Goal: Task Accomplishment & Management: Manage account settings

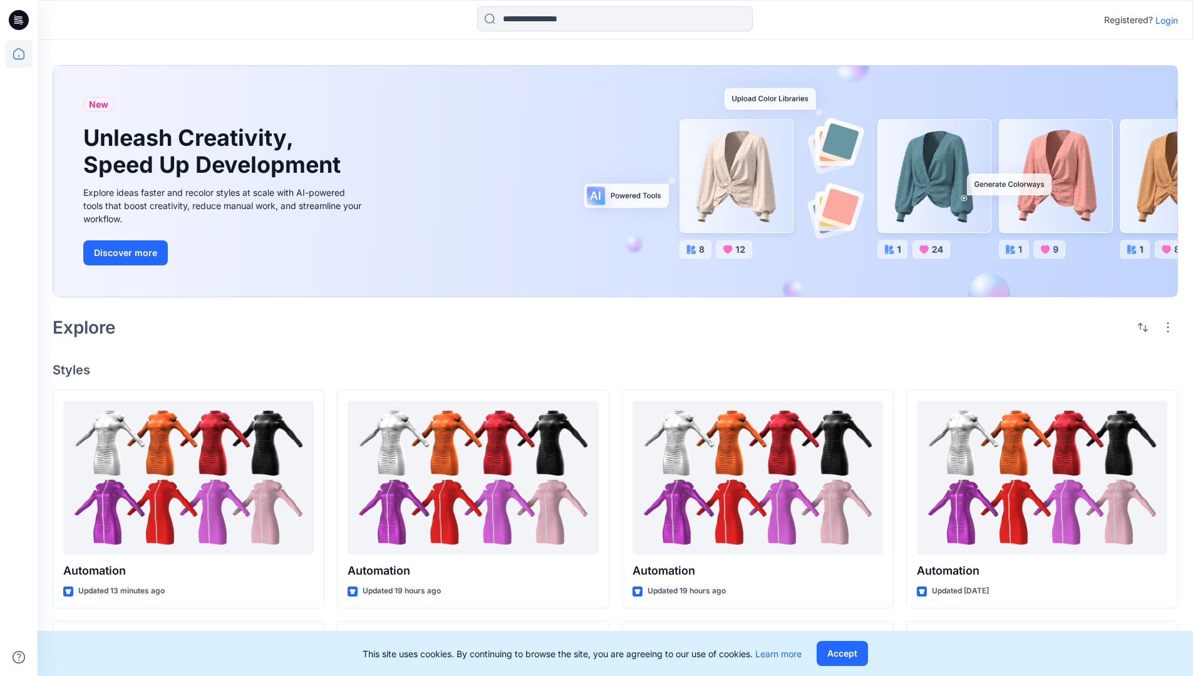
click at [1163, 20] on p "Login" at bounding box center [1166, 20] width 23 height 13
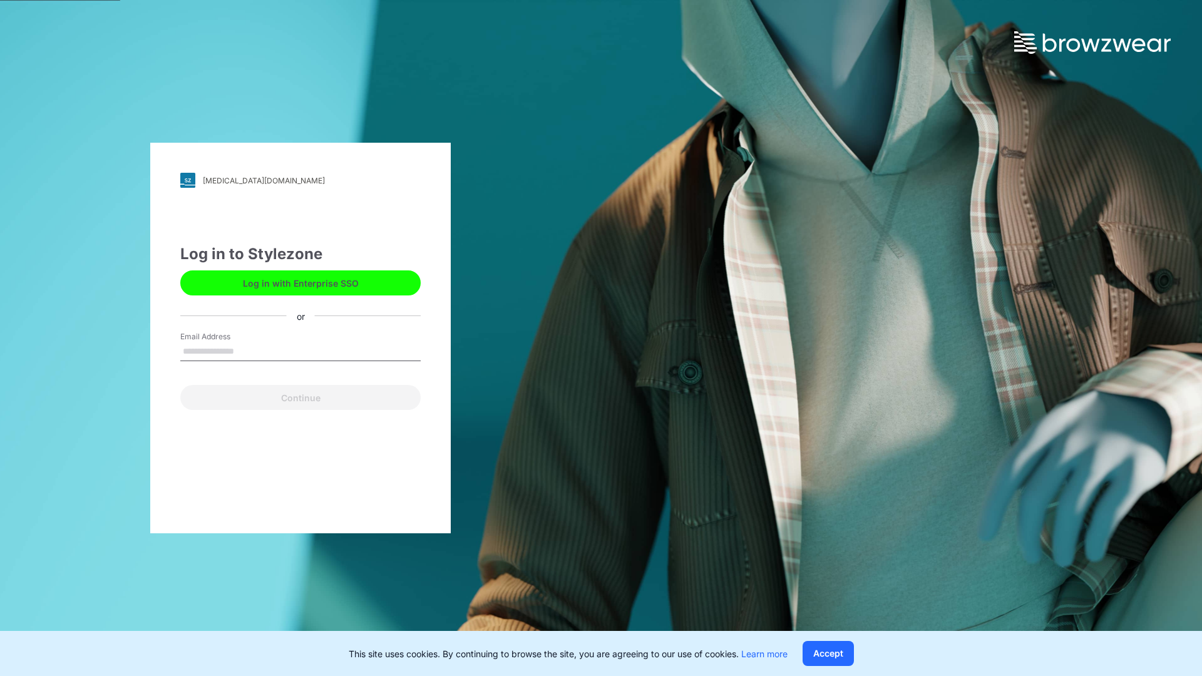
click at [247, 351] on input "Email Address" at bounding box center [300, 351] width 240 height 19
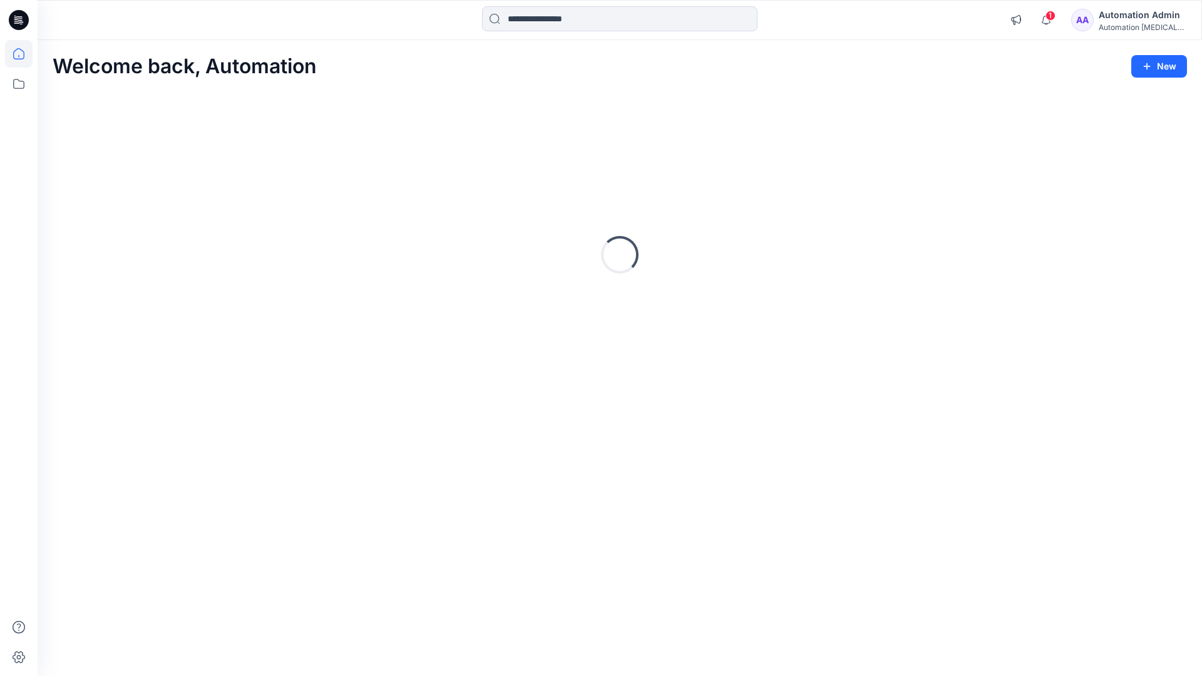
click at [24, 54] on icon at bounding box center [18, 53] width 11 height 11
click at [1135, 16] on div "Automation Admin" at bounding box center [1143, 15] width 88 height 15
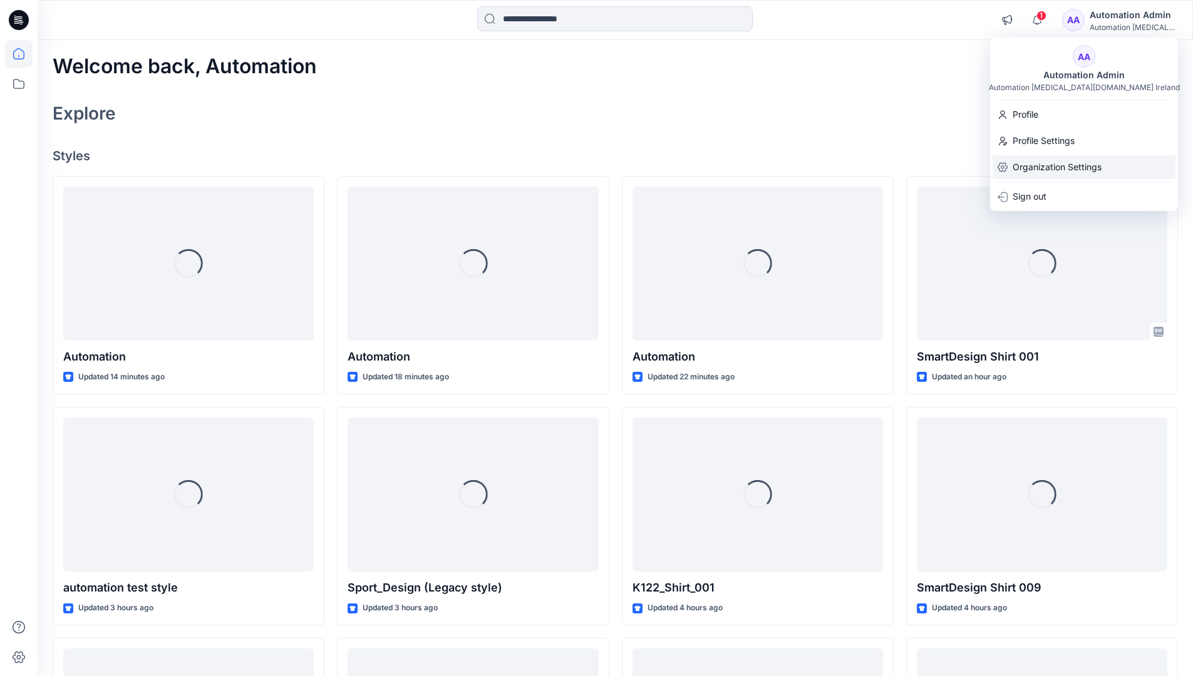
click at [1026, 169] on p "Organization Settings" at bounding box center [1056, 167] width 89 height 24
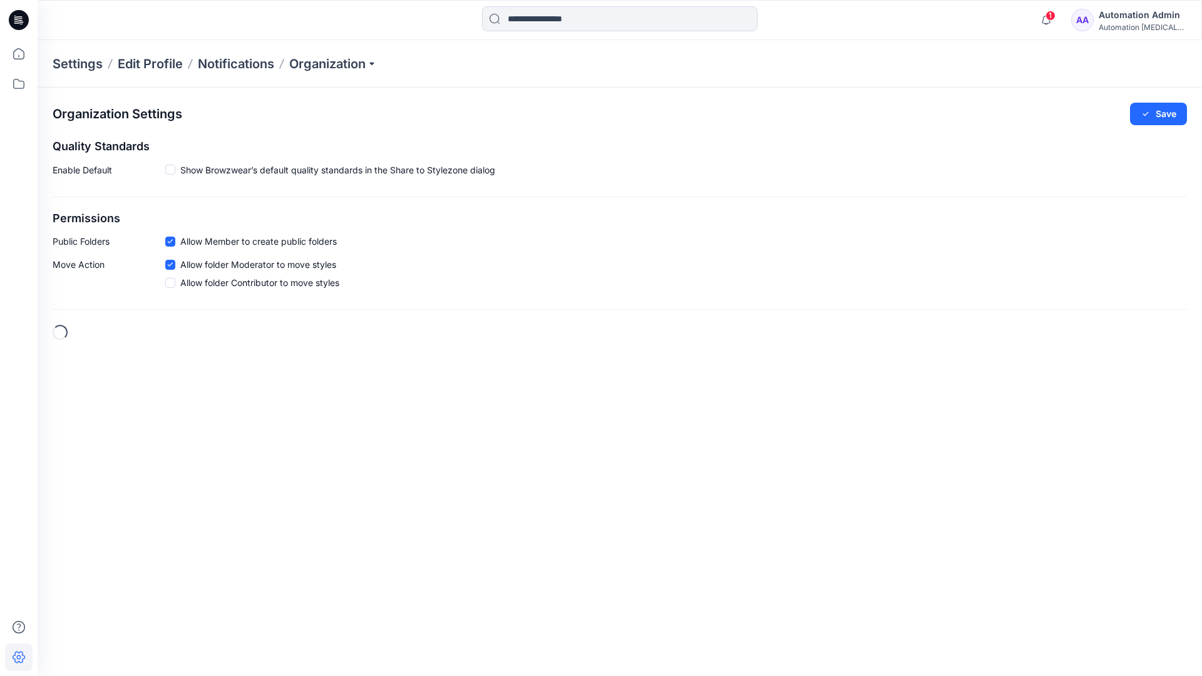
click at [68, 218] on h2 "Permissions" at bounding box center [620, 218] width 1134 height 13
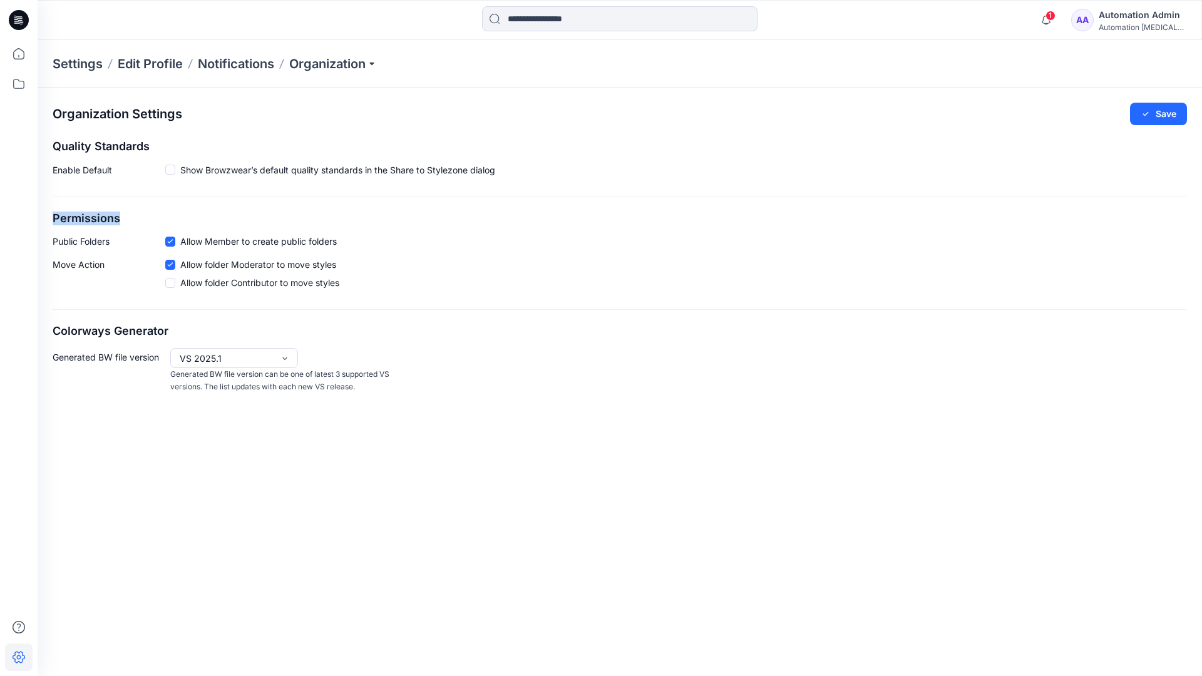
click at [68, 218] on h2 "Permissions" at bounding box center [620, 218] width 1134 height 13
drag, startPoint x: 68, startPoint y: 218, endPoint x: 117, endPoint y: 239, distance: 52.8
click at [117, 239] on p "Public Folders" at bounding box center [109, 241] width 113 height 13
click at [71, 245] on p "Public Folders" at bounding box center [109, 241] width 113 height 13
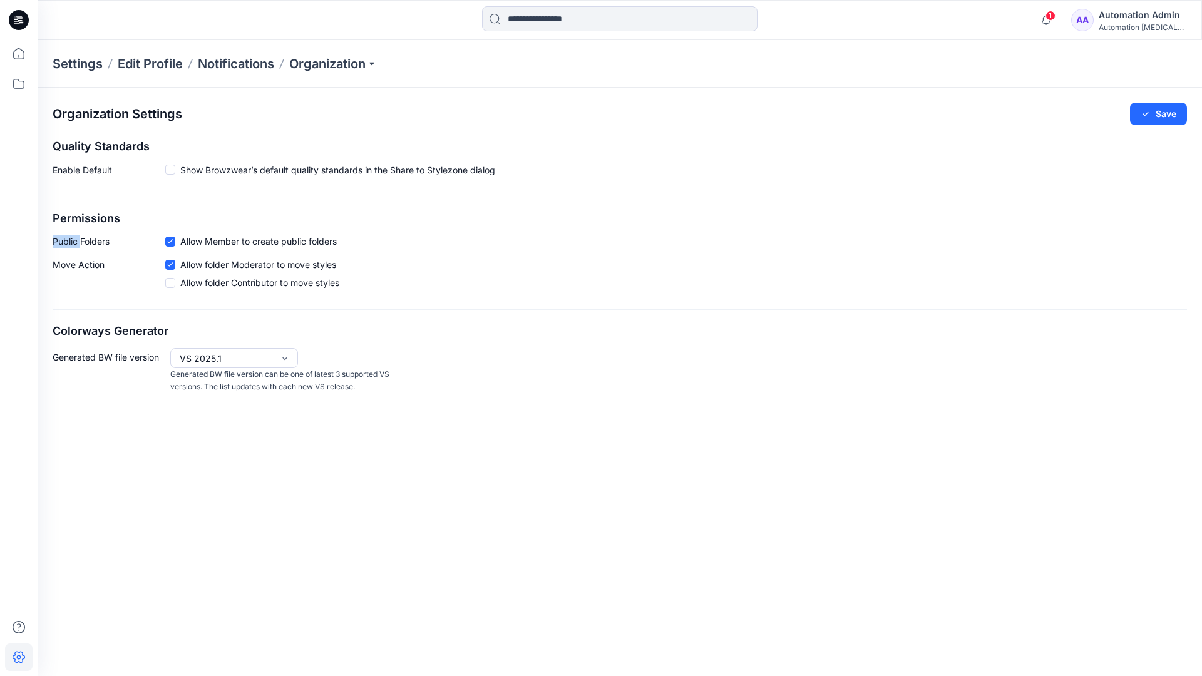
click at [71, 245] on p "Public Folders" at bounding box center [109, 241] width 113 height 13
click at [78, 265] on p "Move Action" at bounding box center [109, 276] width 113 height 36
click at [96, 312] on div "Organization Settings Save Quality Standards Enable Default Show Browzwear’s de…" at bounding box center [620, 248] width 1164 height 321
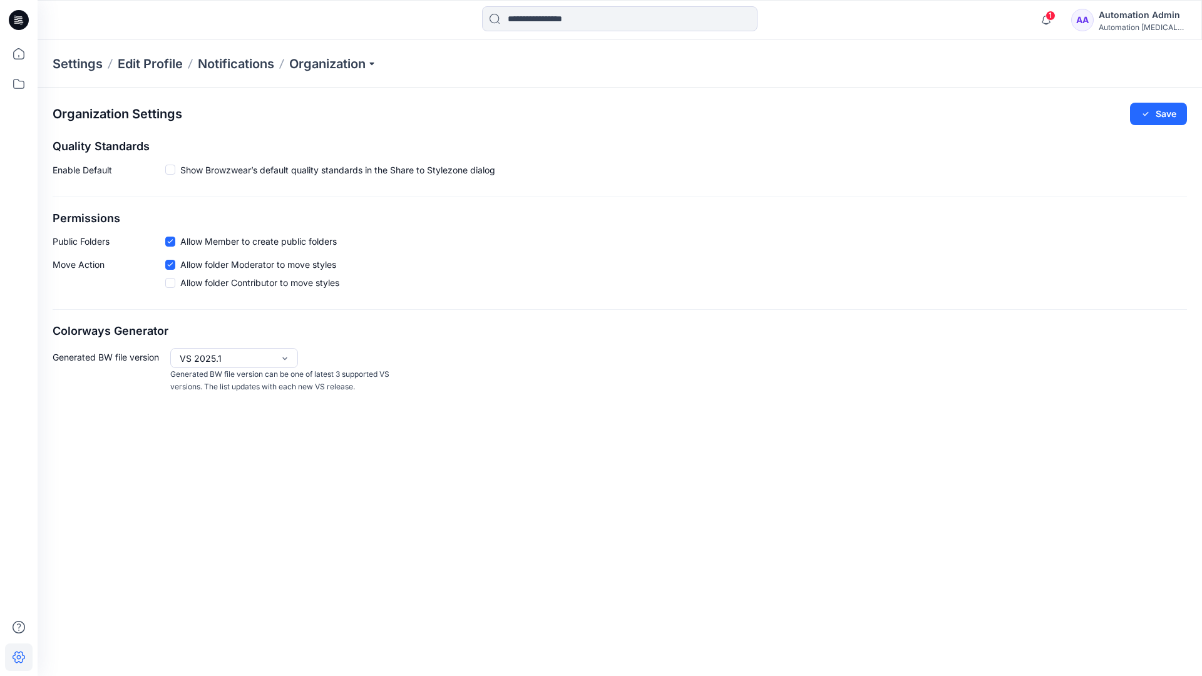
click at [1153, 14] on div "Automation Admin" at bounding box center [1143, 15] width 88 height 15
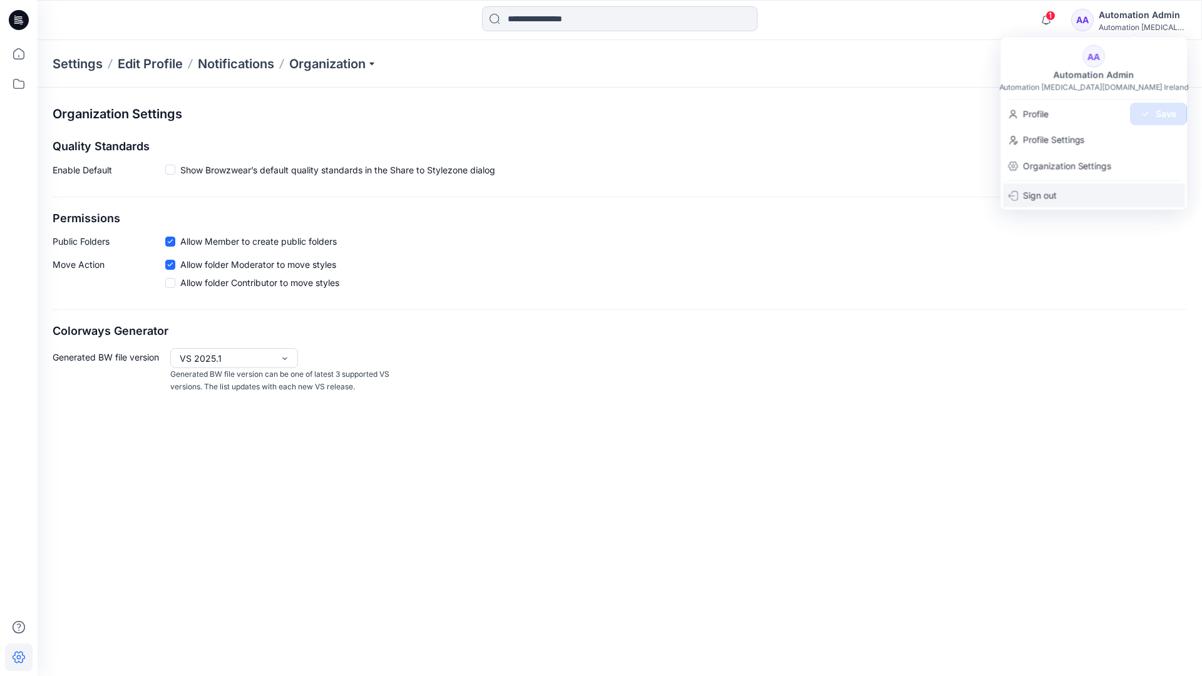
click at [1033, 193] on p "Sign out" at bounding box center [1040, 195] width 34 height 24
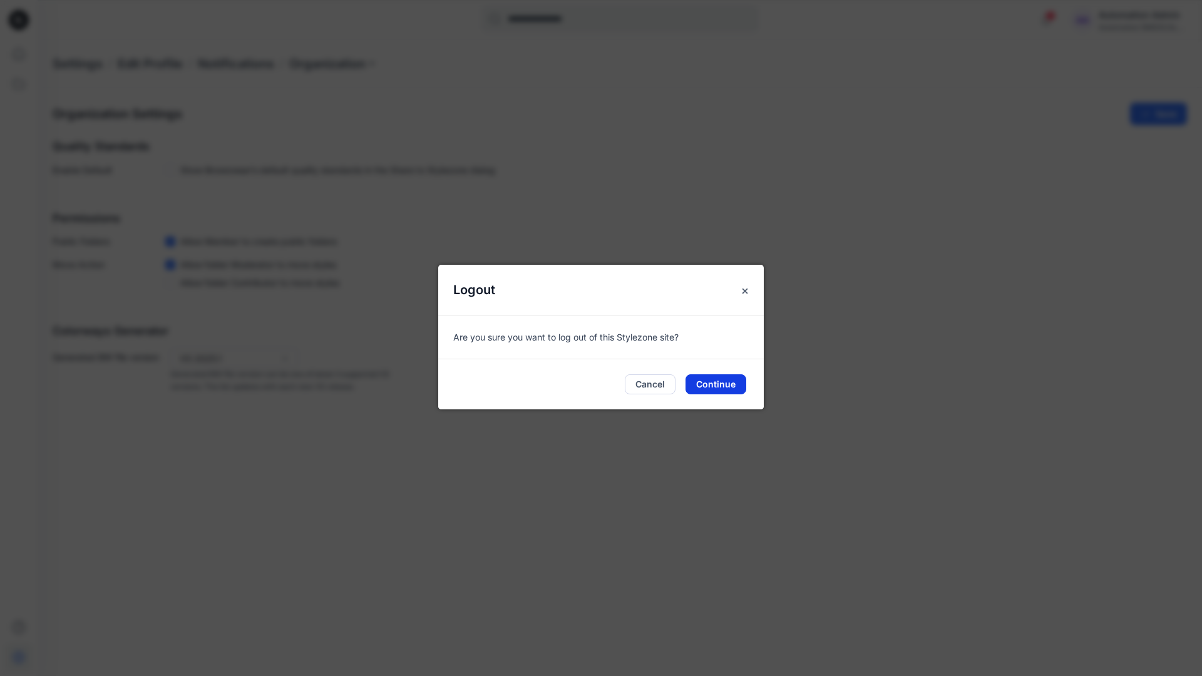
click at [717, 386] on button "Continue" at bounding box center [715, 384] width 61 height 20
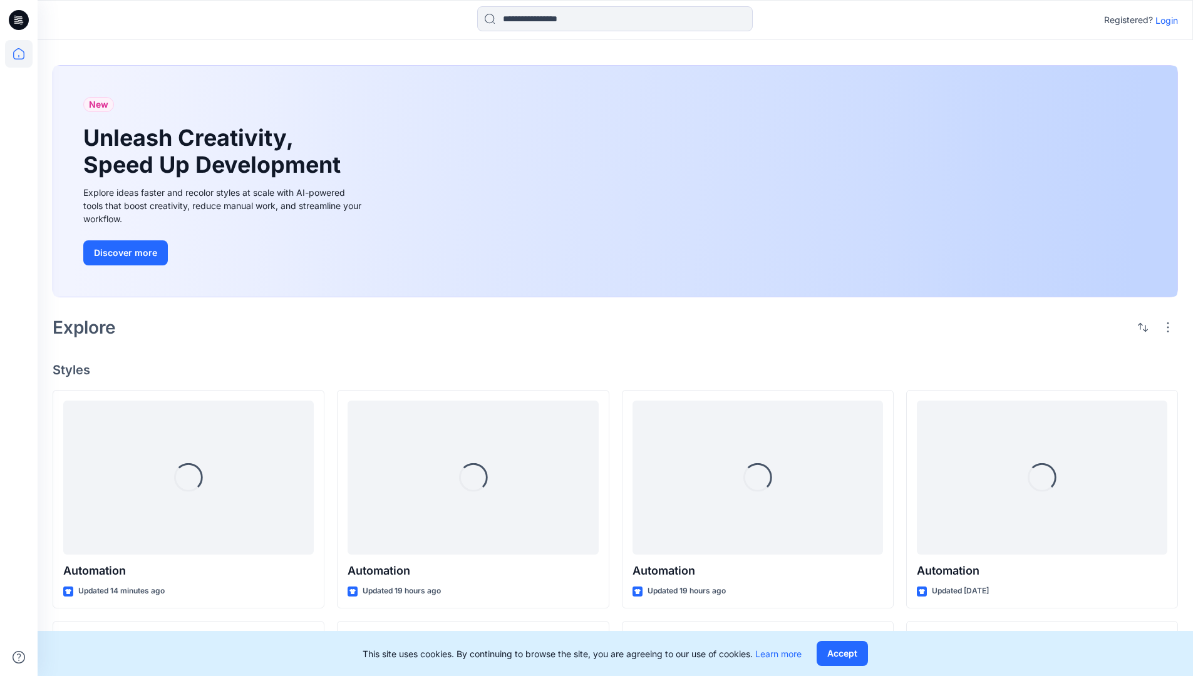
click at [1163, 20] on p "Login" at bounding box center [1166, 20] width 23 height 13
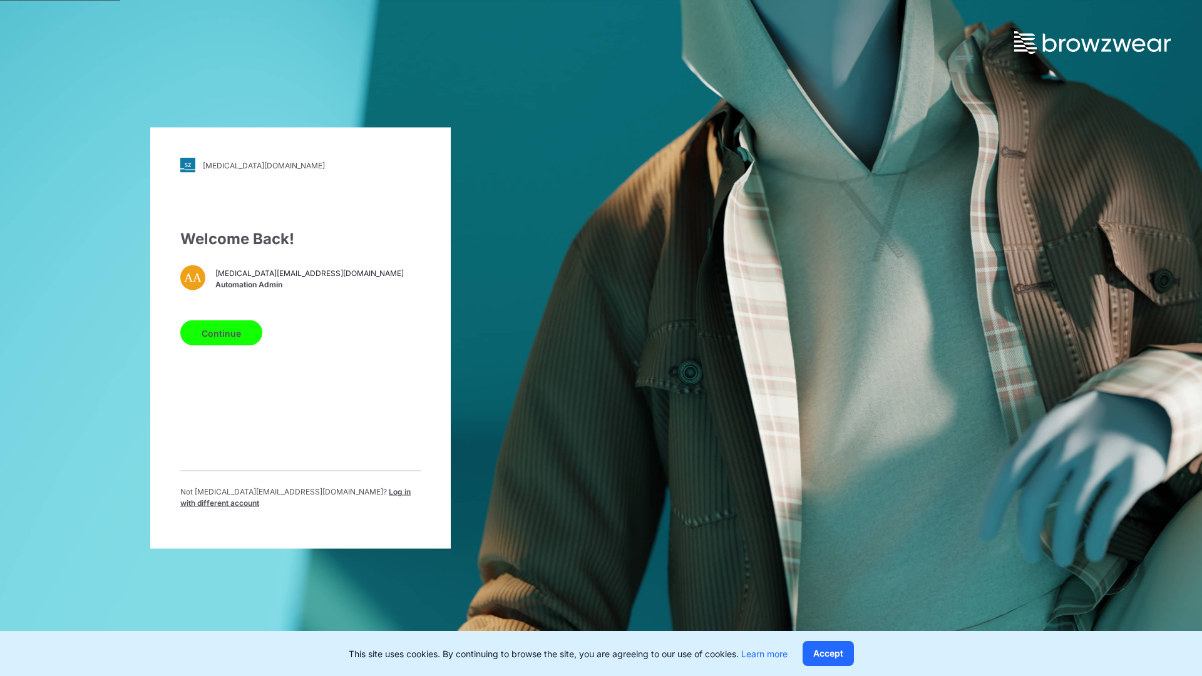
click at [309, 495] on span "Log in with different account" at bounding box center [295, 497] width 230 height 21
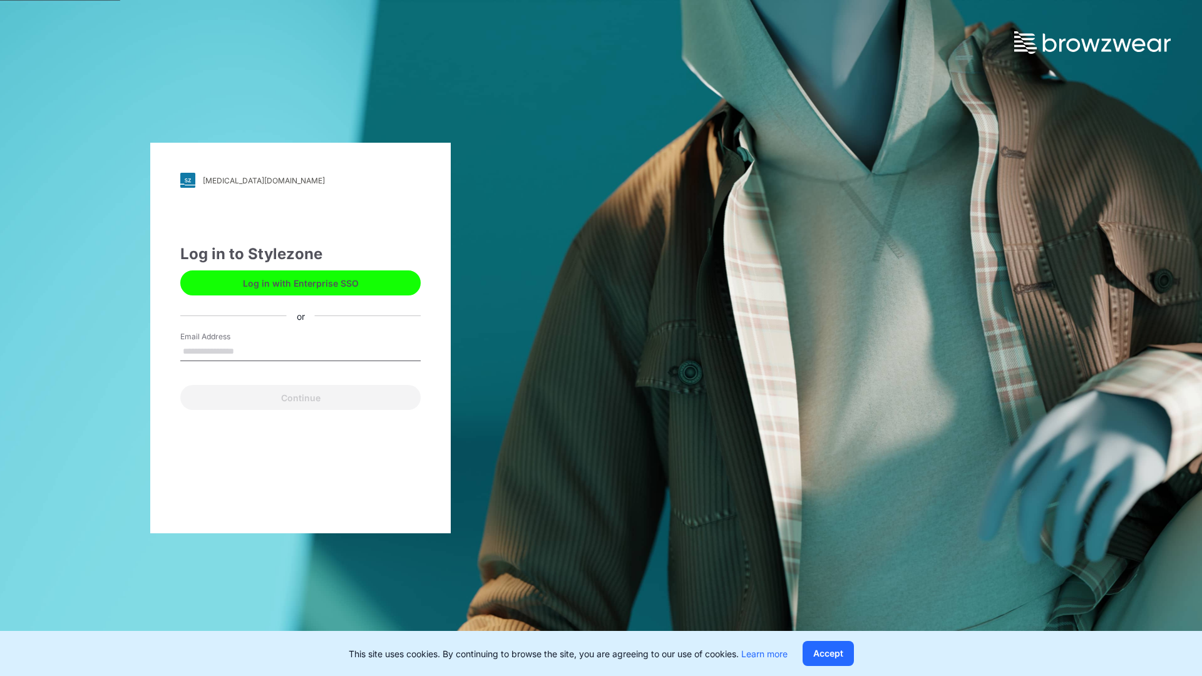
click at [247, 351] on input "Email Address" at bounding box center [300, 351] width 240 height 19
type input "**********"
